Goal: Book appointment/travel/reservation

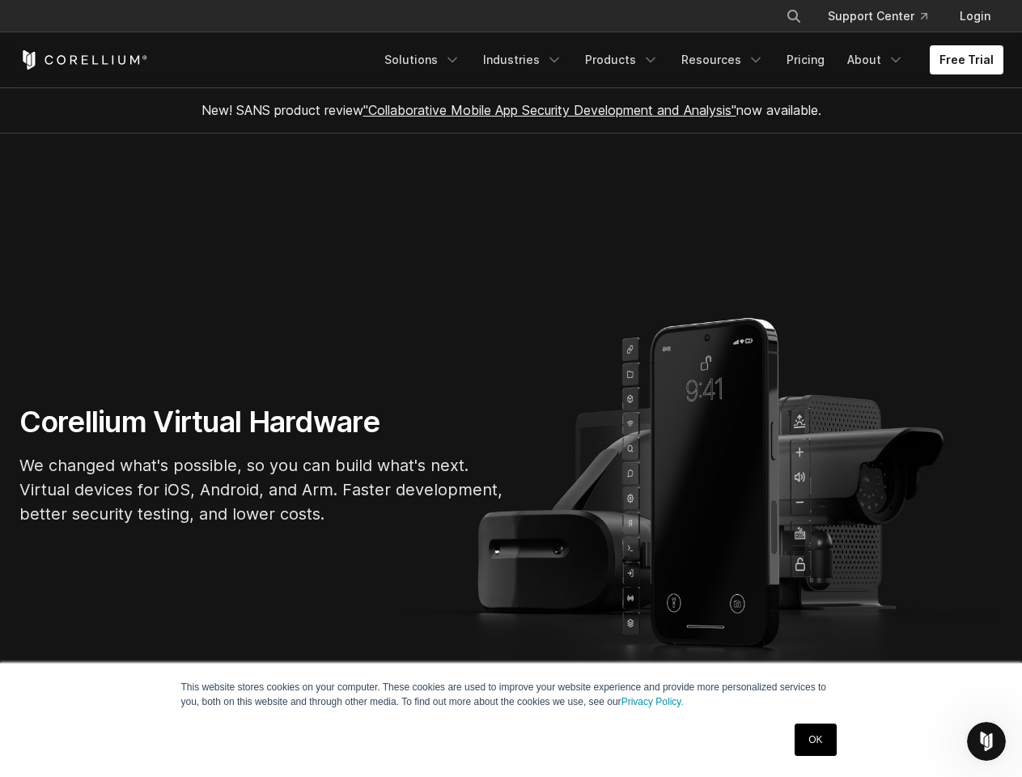
click at [510, 388] on section "Corellium Virtual Hardware We changed what's possible, so you can build what's …" at bounding box center [511, 470] width 1022 height 675
click at [793, 16] on icon "Search" at bounding box center [793, 16] width 13 height 13
click at [793, 16] on div "×" at bounding box center [794, 14] width 16 height 24
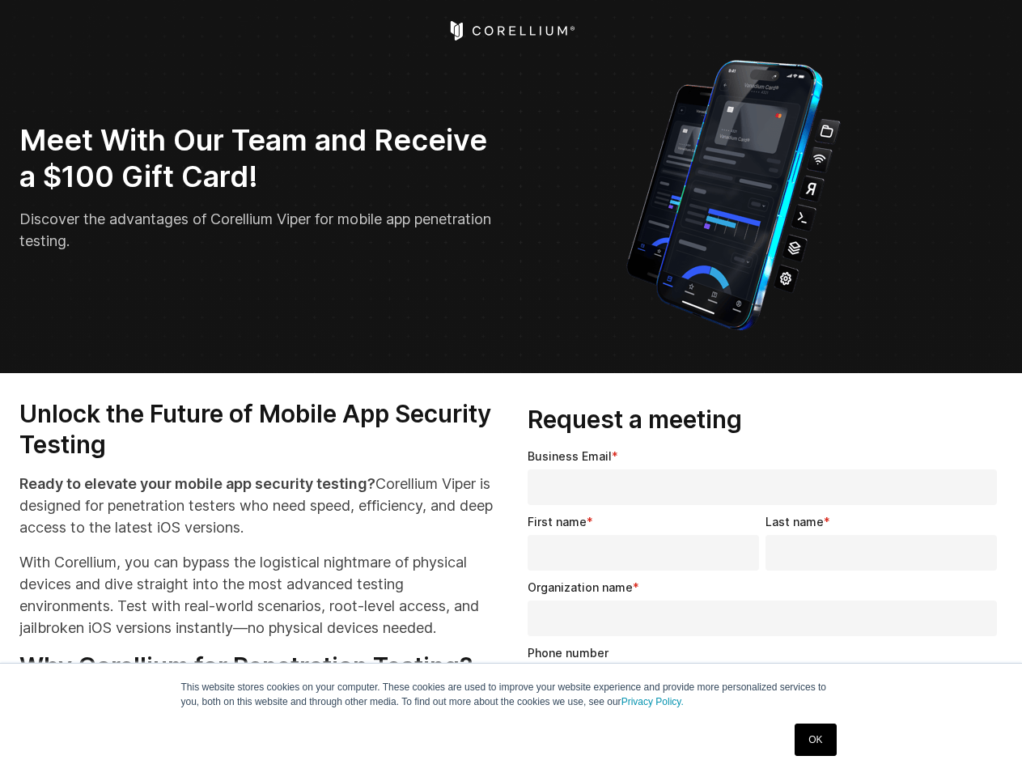
select select "**"
